Goal: Transaction & Acquisition: Purchase product/service

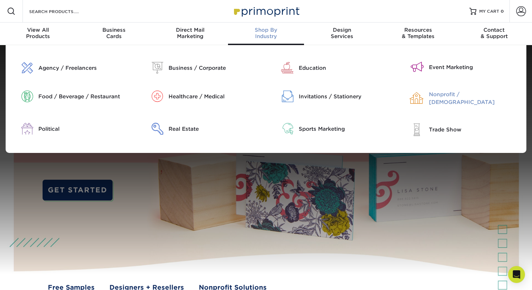
click at [448, 94] on div "Nonprofit / [DEMOGRAPHIC_DATA]" at bounding box center [475, 97] width 93 height 15
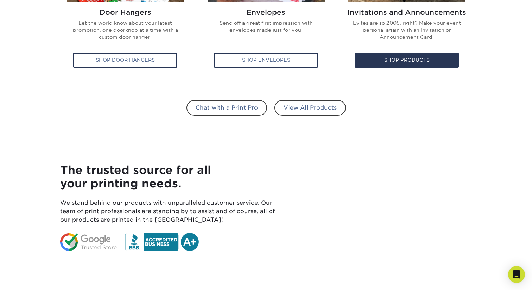
scroll to position [507, 0]
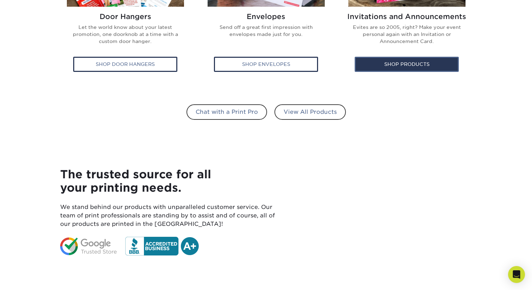
click at [405, 62] on div "Shop Products" at bounding box center [407, 64] width 104 height 15
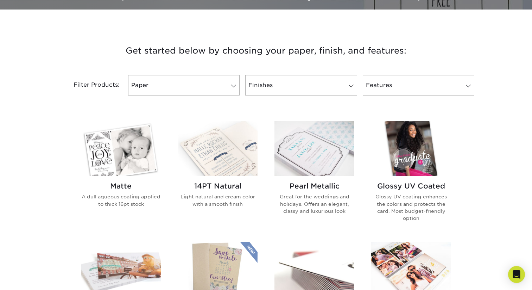
scroll to position [241, 0]
